Goal: Task Accomplishment & Management: Manage account settings

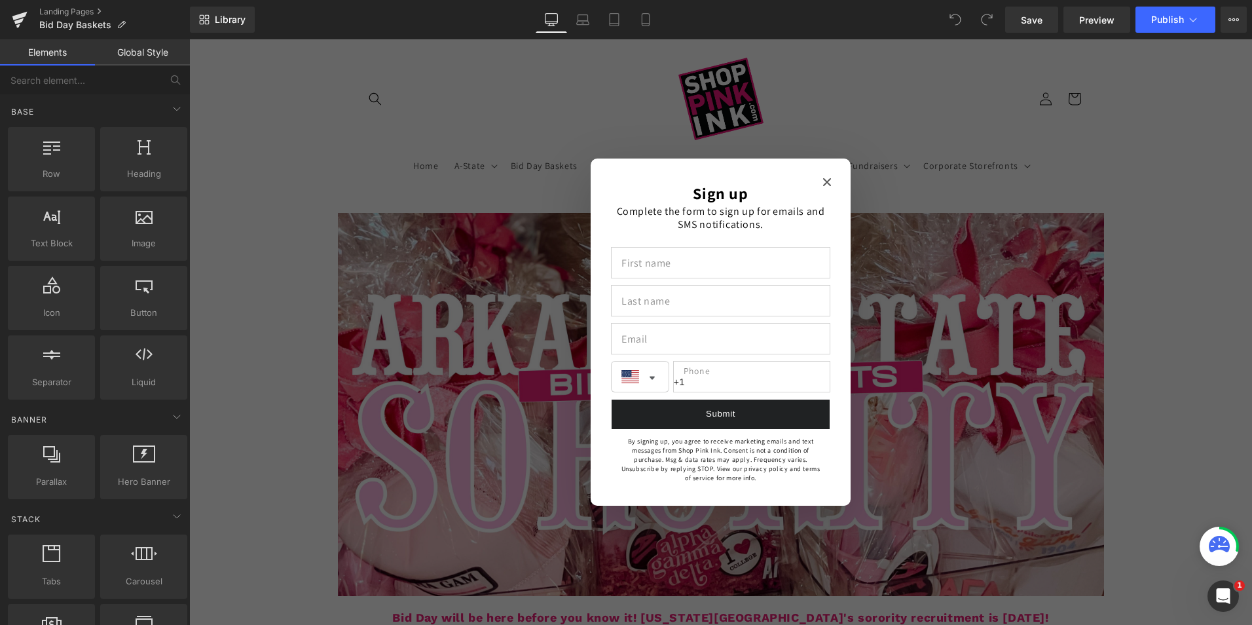
click at [823, 183] on icon "Close modal" at bounding box center [827, 182] width 8 height 8
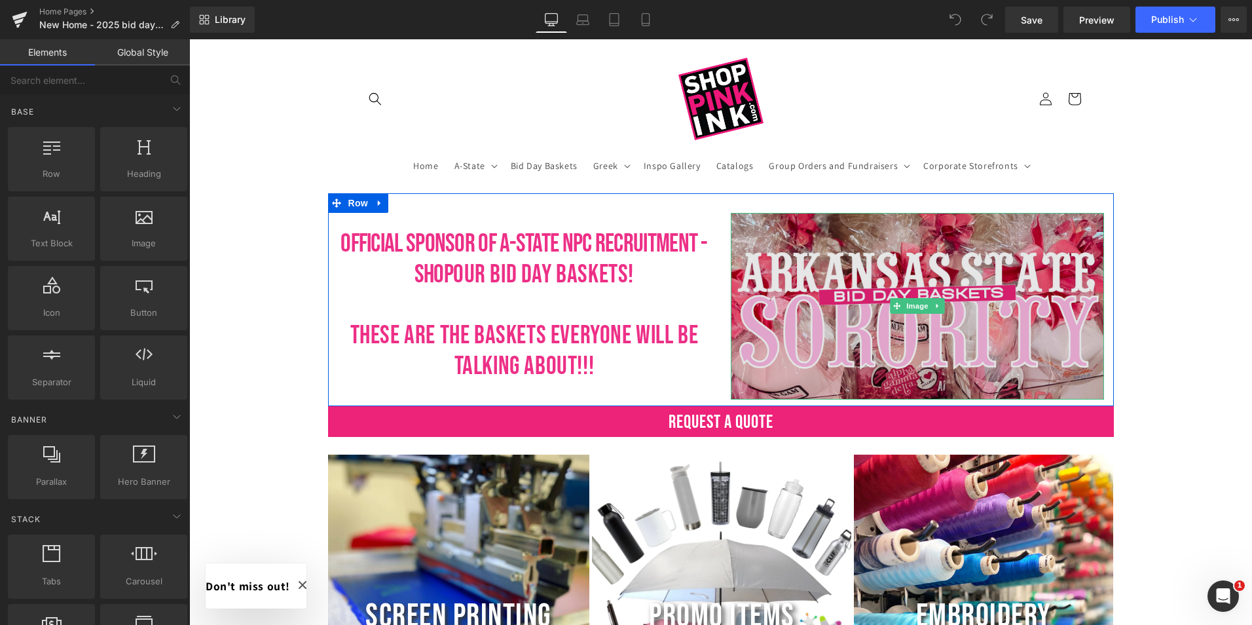
click at [816, 339] on img at bounding box center [917, 306] width 373 height 187
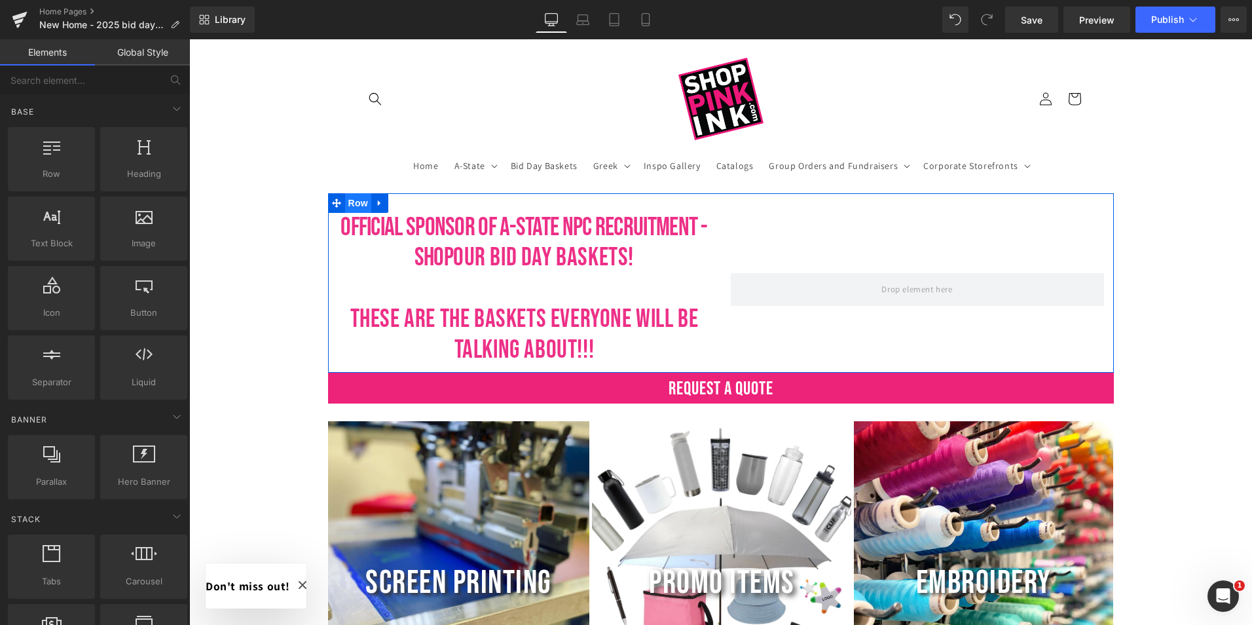
click at [350, 204] on span "Row" at bounding box center [358, 203] width 26 height 20
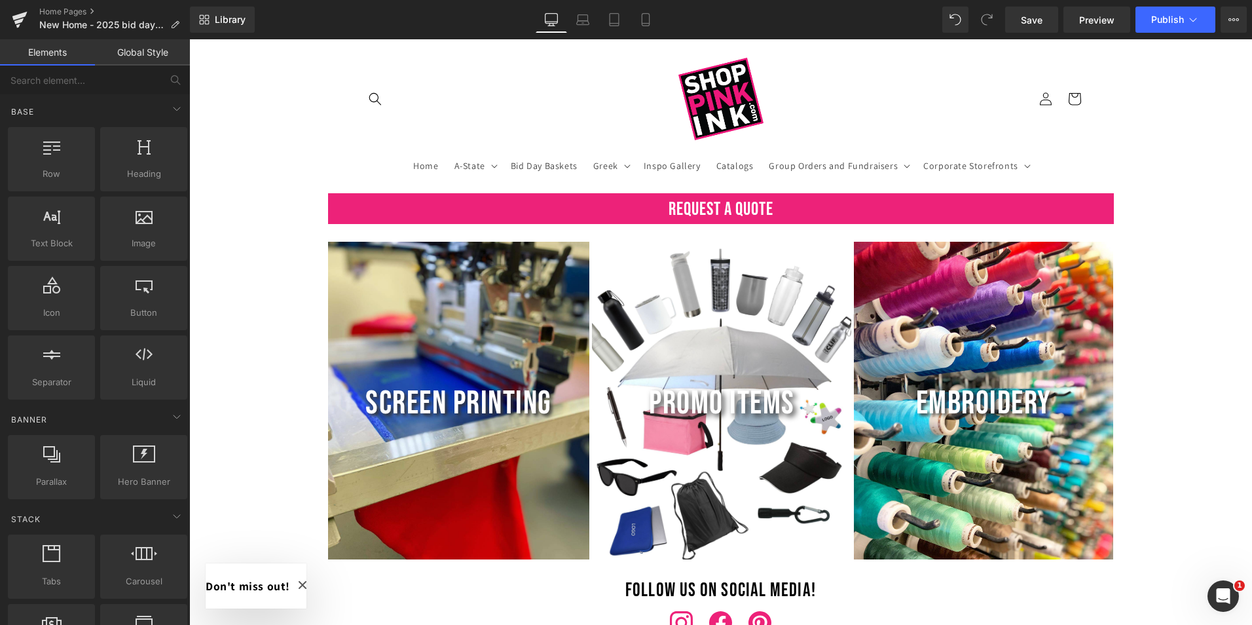
click at [343, 149] on header "Home A-State A-State Merch Store Graduation Stoles" at bounding box center [721, 116] width 786 height 154
click at [1169, 23] on span "Publish" at bounding box center [1168, 19] width 33 height 10
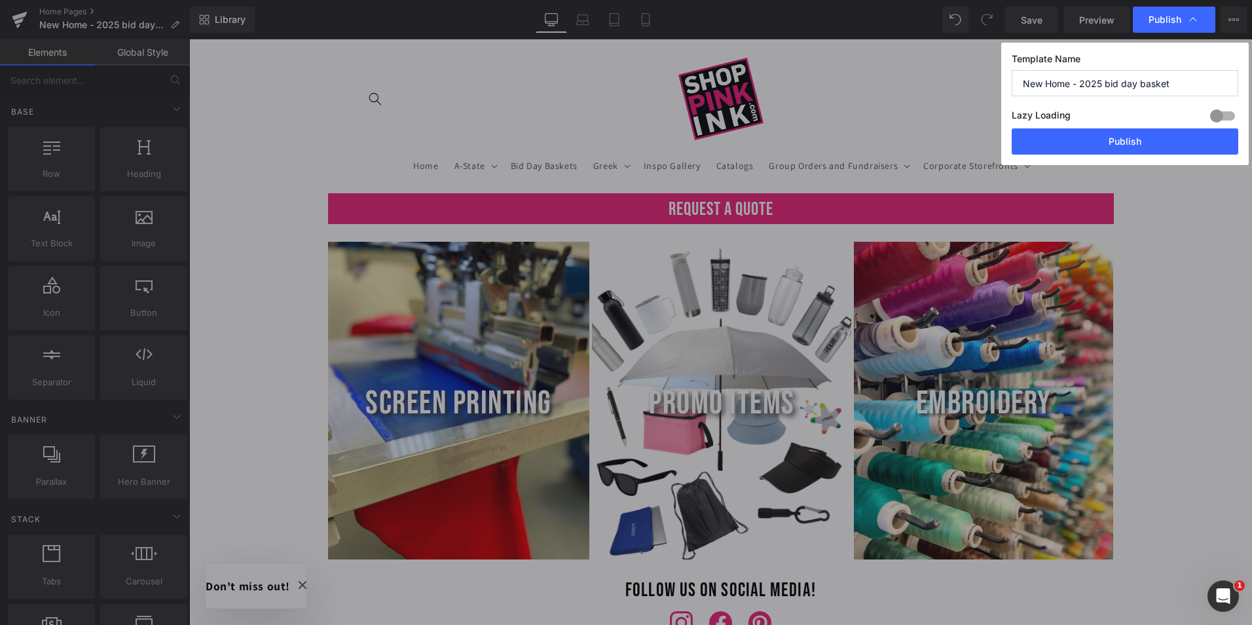
drag, startPoint x: 1129, startPoint y: 138, endPoint x: 1095, endPoint y: 86, distance: 62.9
click at [1127, 85] on div "Template Name New Home - 2025 bid day basket Lazy Loading Build Upgrade plan to…" at bounding box center [1126, 104] width 248 height 122
click at [1081, 83] on input "New Home - 2025 bid day basket" at bounding box center [1125, 83] width 227 height 26
drag, startPoint x: 1044, startPoint y: 83, endPoint x: 966, endPoint y: 77, distance: 78.9
click at [966, 77] on div "Publish Template Name New Home - 2025 bid day basket Lazy Loading Build Upgrade…" at bounding box center [626, 312] width 1252 height 625
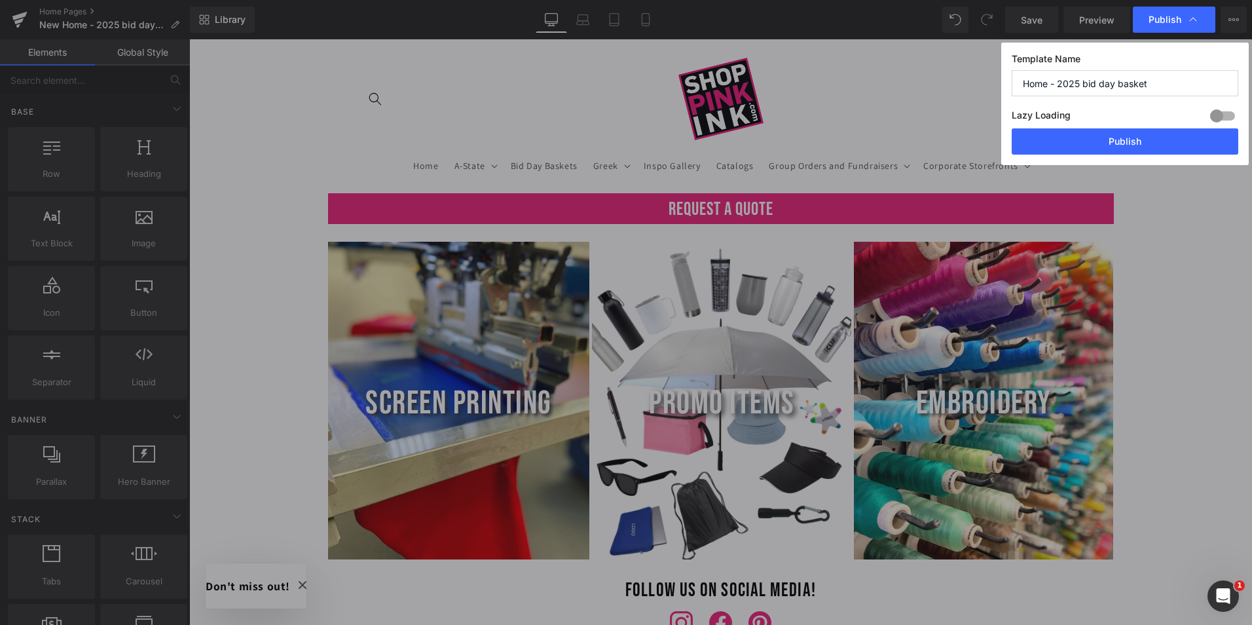
click at [1059, 83] on input "Home - 2025 bid day basket" at bounding box center [1125, 83] width 227 height 26
drag, startPoint x: 1084, startPoint y: 85, endPoint x: 1254, endPoint y: 83, distance: 170.3
click at [1252, 83] on html "Row You are previewing how the will restyle your page. You can not edit Element…" at bounding box center [626, 312] width 1252 height 625
type input "Home - 2025 .08"
click at [1115, 142] on button "Publish" at bounding box center [1125, 141] width 227 height 26
